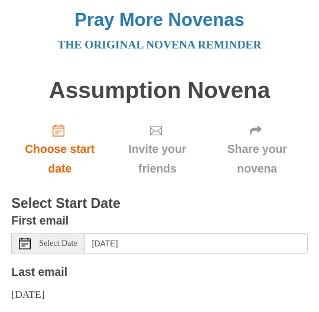
scroll to position [57, 0]
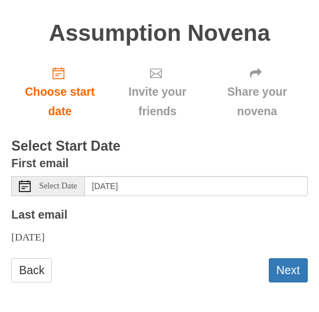
click at [303, 263] on button "Next" at bounding box center [288, 270] width 39 height 24
click at [295, 258] on button "Next" at bounding box center [288, 270] width 39 height 24
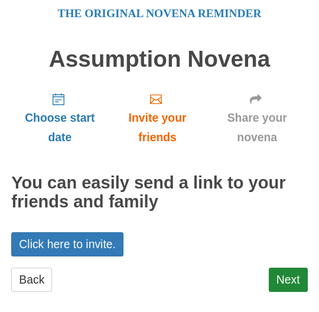
scroll to position [41, 0]
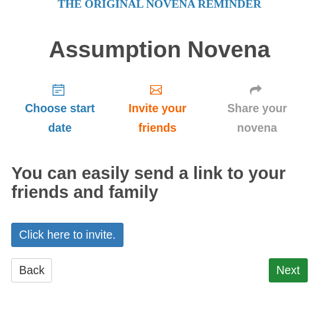
click at [241, 206] on div "Choose start date Invite your friends Share your novena You can easily send a l…" at bounding box center [159, 184] width 296 height 220
click at [60, 100] on span "Choose start date" at bounding box center [59, 118] width 73 height 39
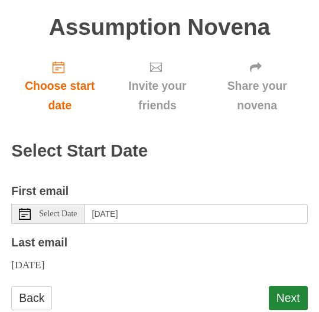
scroll to position [90, 0]
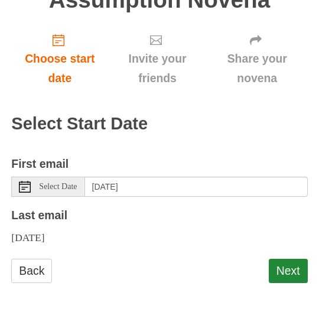
click at [290, 261] on button "Next" at bounding box center [288, 271] width 39 height 24
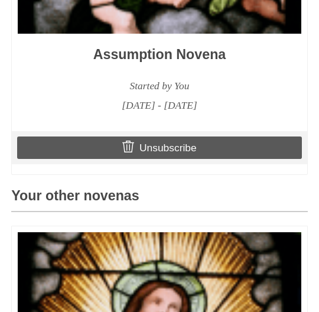
scroll to position [954, 0]
